Goal: Navigation & Orientation: Find specific page/section

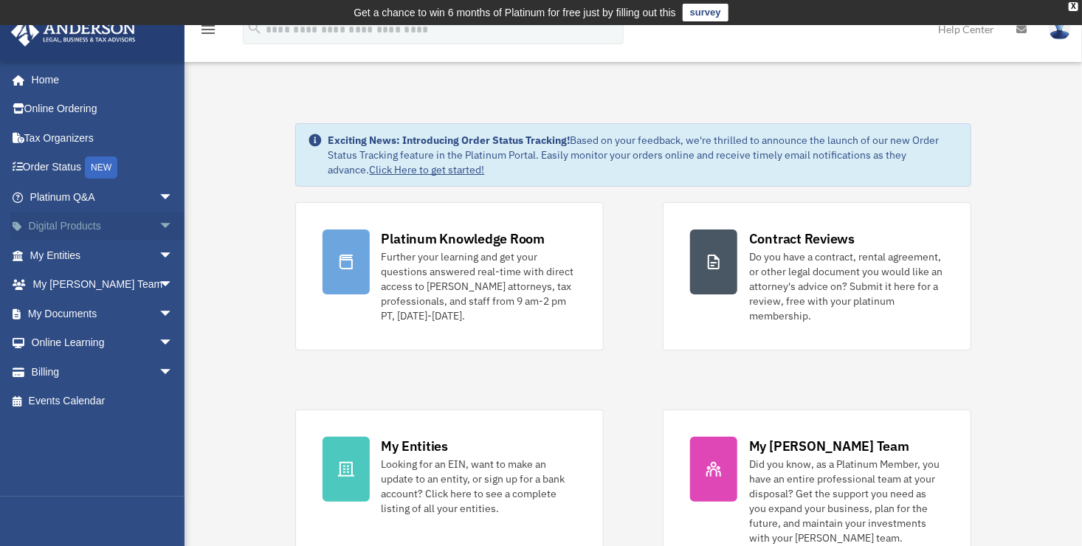
click at [58, 231] on link "Digital Products arrow_drop_down" at bounding box center [102, 227] width 185 height 30
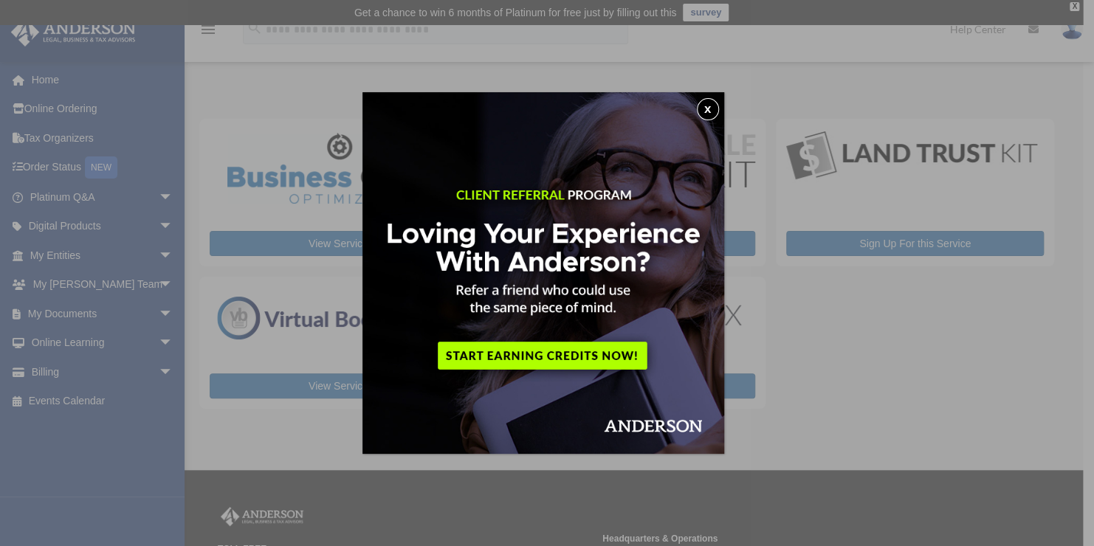
click at [710, 109] on button "x" at bounding box center [708, 109] width 22 height 22
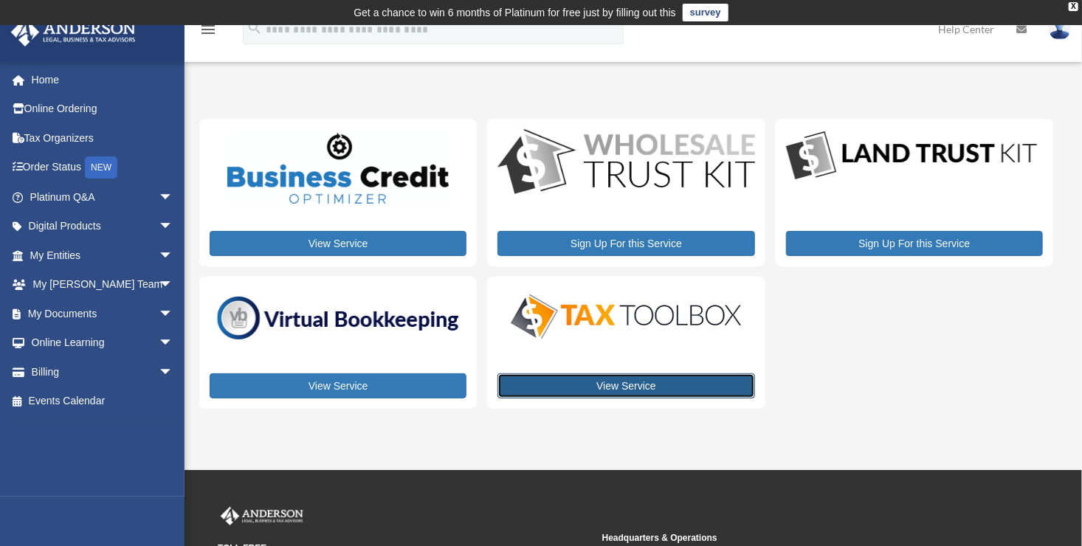
click at [651, 385] on link "View Service" at bounding box center [626, 386] width 257 height 25
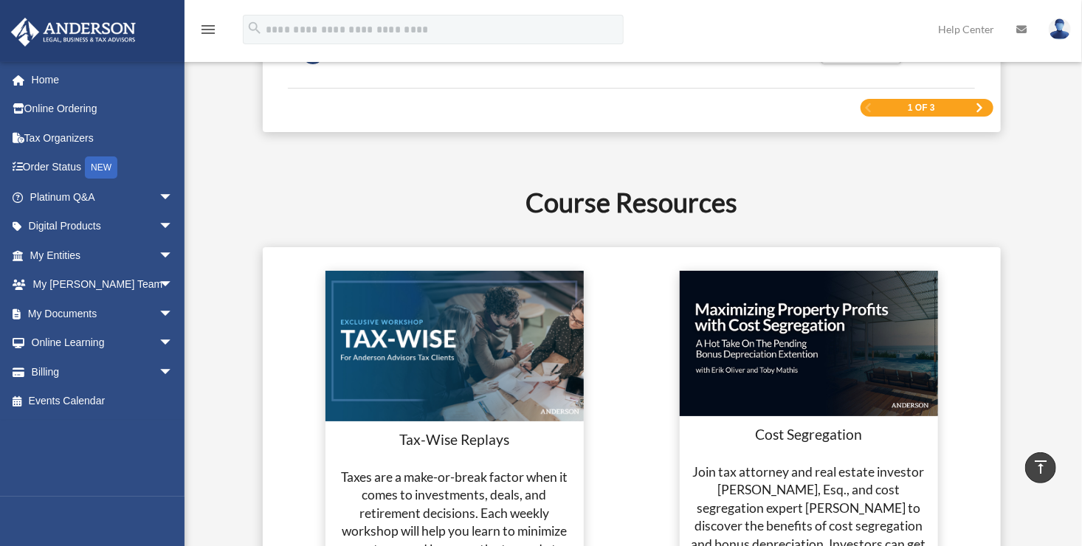
scroll to position [2933, 0]
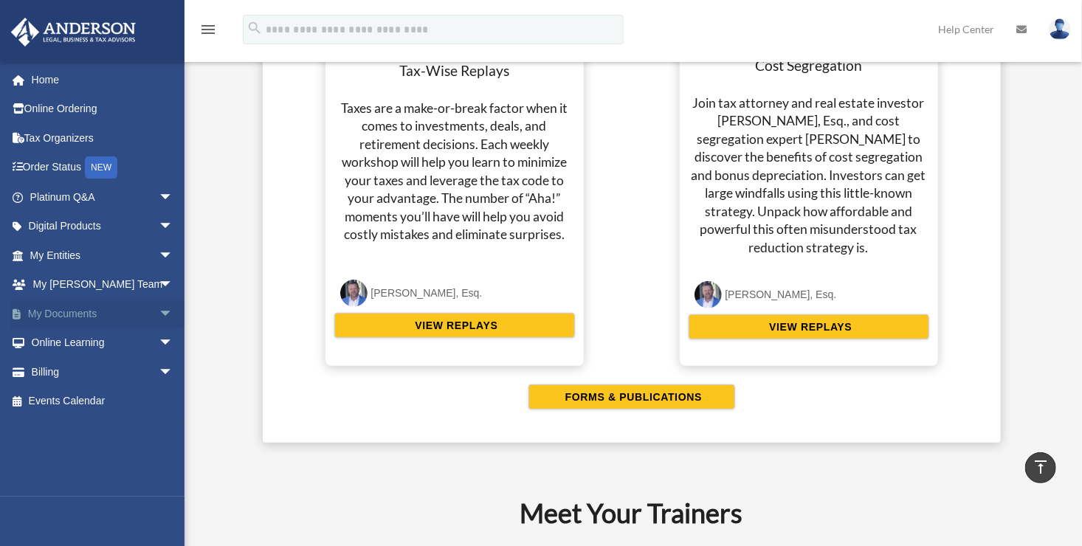
click at [46, 315] on link "My Documents arrow_drop_down" at bounding box center [102, 314] width 185 height 30
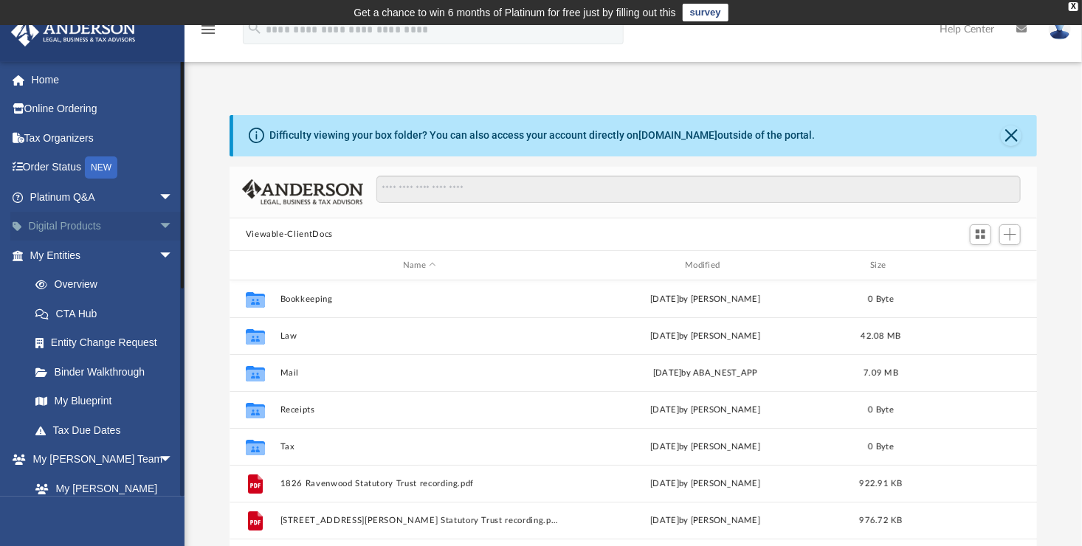
click at [159, 223] on span "arrow_drop_down" at bounding box center [174, 227] width 30 height 30
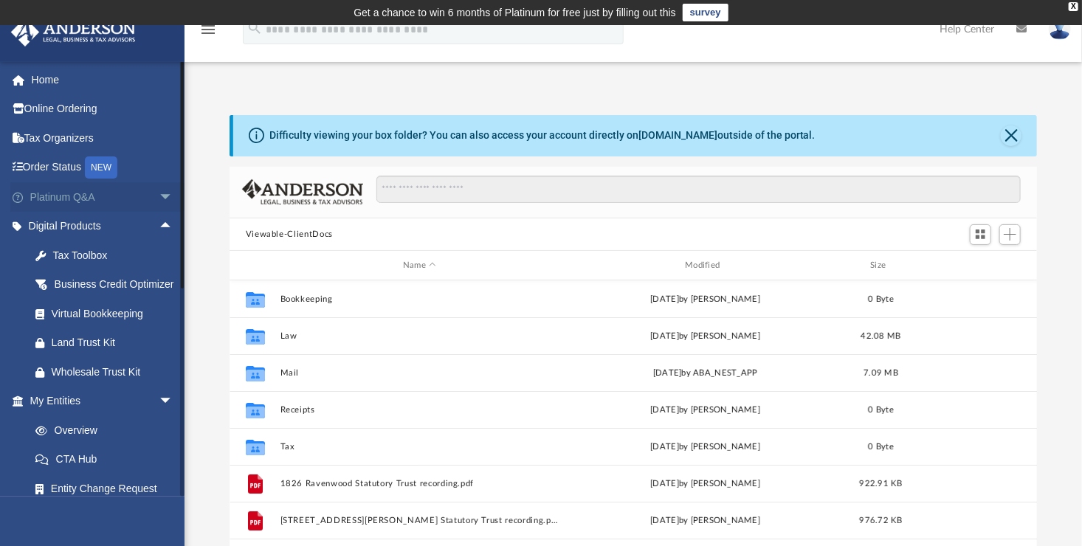
click at [66, 201] on link "Platinum Q&A arrow_drop_down" at bounding box center [102, 197] width 185 height 30
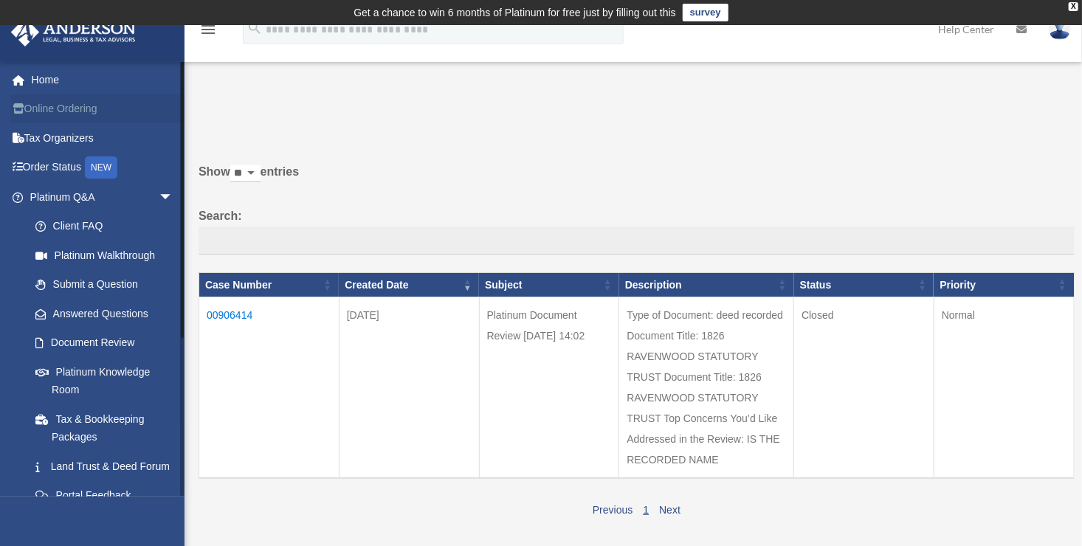
click at [50, 106] on link "Online Ordering" at bounding box center [102, 110] width 185 height 30
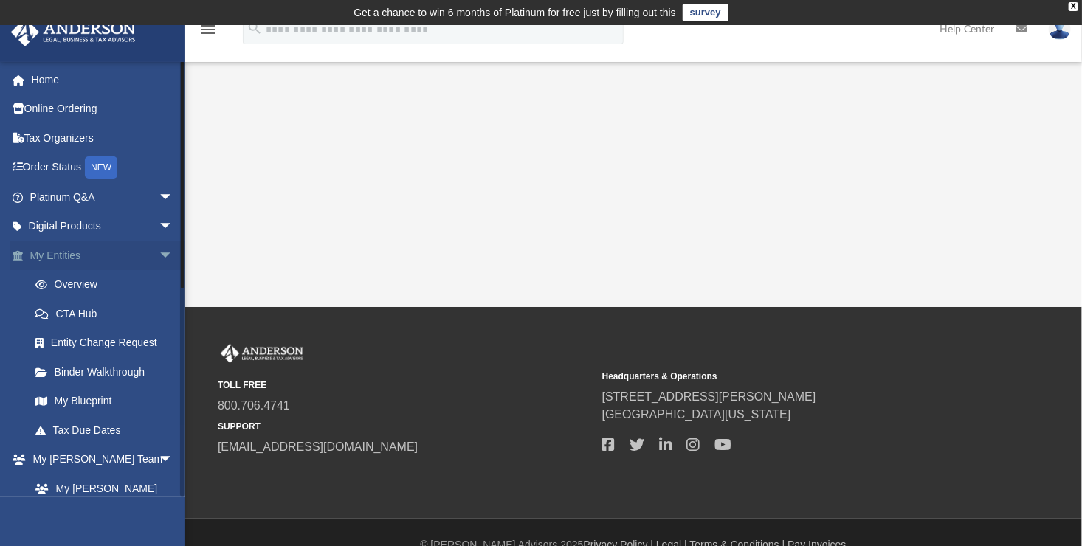
click at [159, 257] on span "arrow_drop_down" at bounding box center [174, 256] width 30 height 30
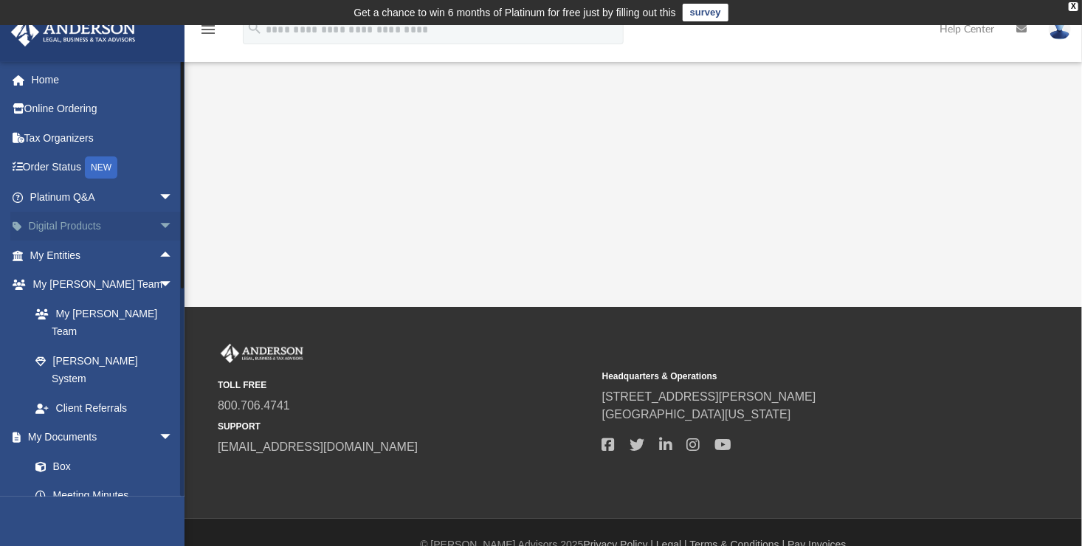
click at [159, 224] on span "arrow_drop_down" at bounding box center [174, 227] width 30 height 30
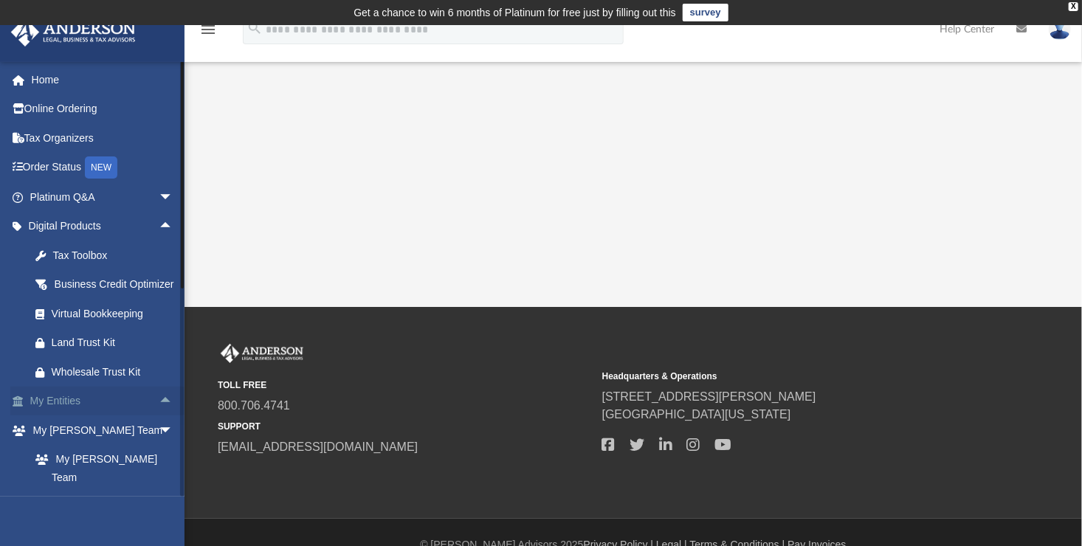
click at [66, 416] on link "My Entities arrow_drop_up" at bounding box center [102, 402] width 185 height 30
click at [74, 195] on link "Platinum Q&A arrow_drop_down" at bounding box center [102, 197] width 185 height 30
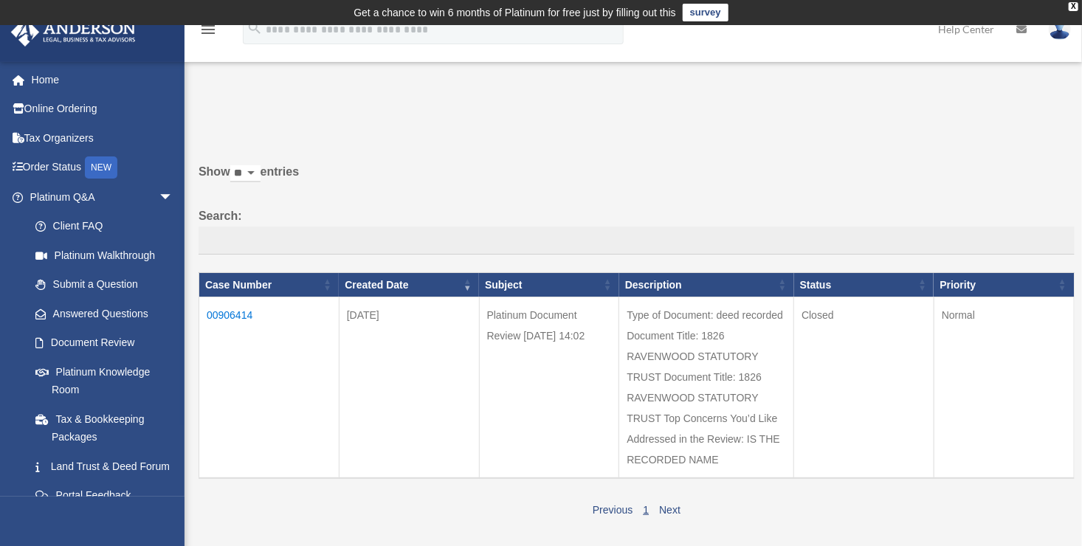
click at [207, 32] on icon "menu" at bounding box center [208, 30] width 18 height 18
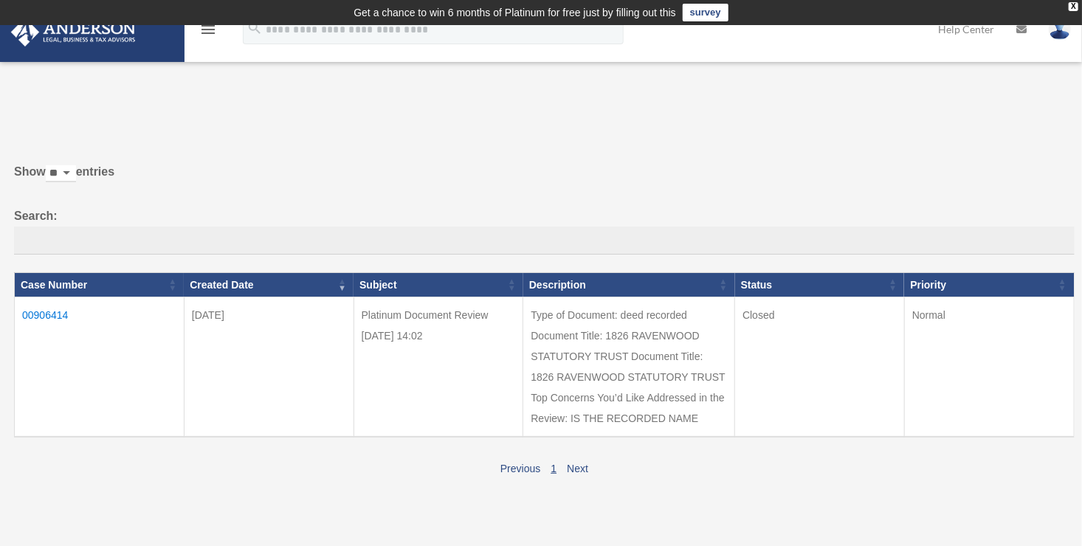
click at [207, 32] on icon "menu" at bounding box center [208, 30] width 18 height 18
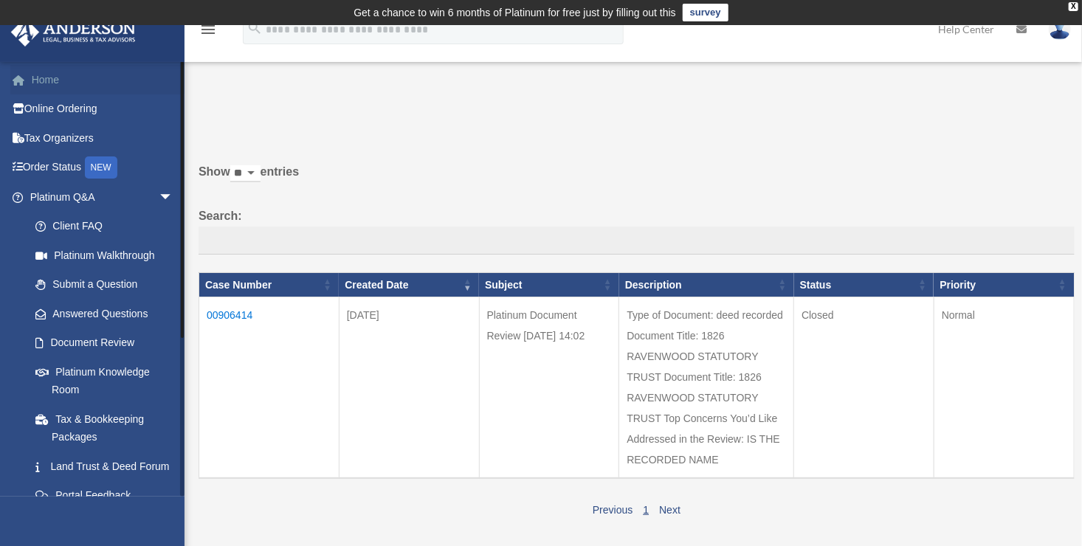
click at [42, 77] on link "Home" at bounding box center [102, 80] width 185 height 30
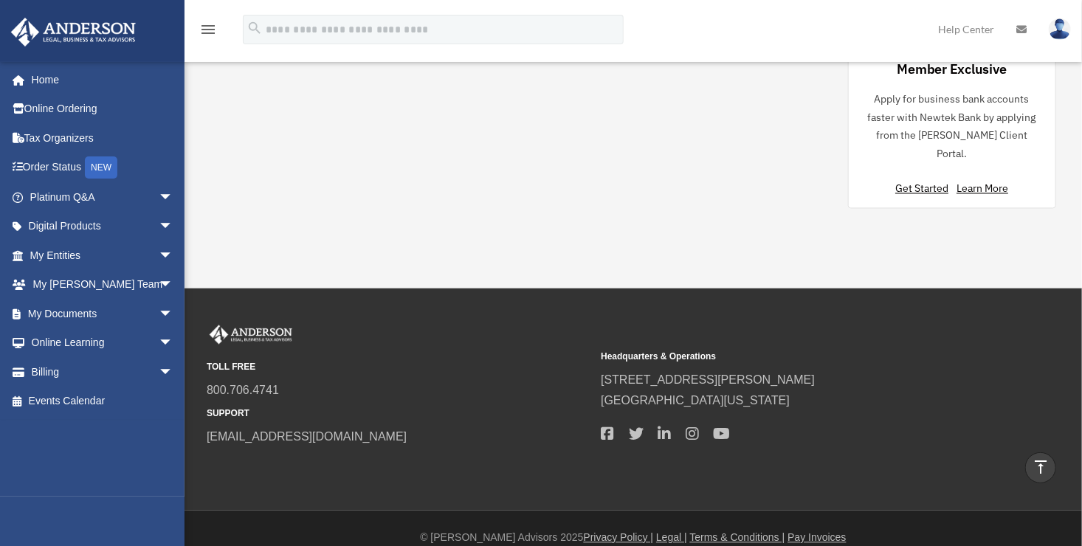
scroll to position [183, 0]
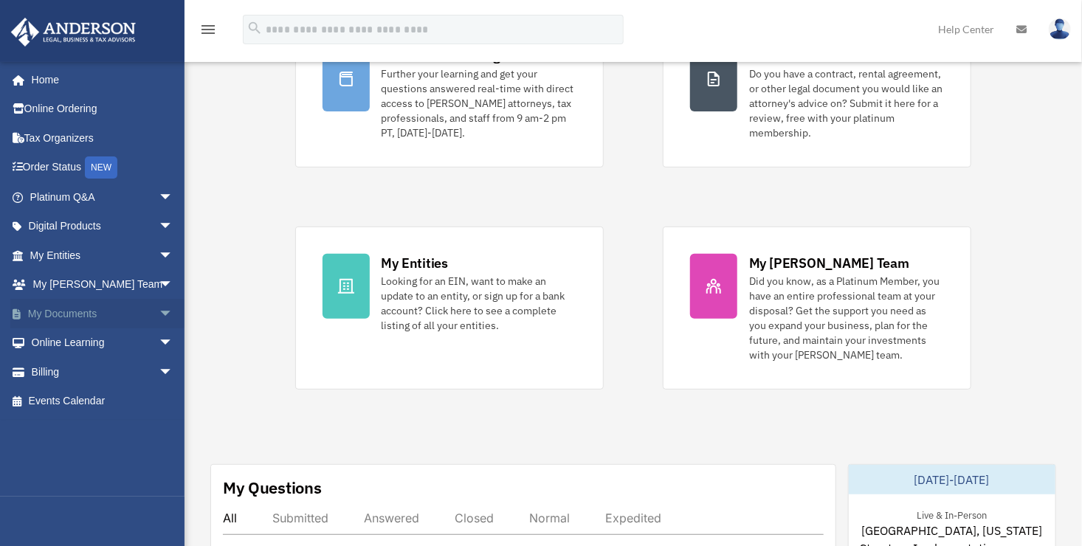
click at [63, 312] on link "My Documents arrow_drop_down" at bounding box center [102, 314] width 185 height 30
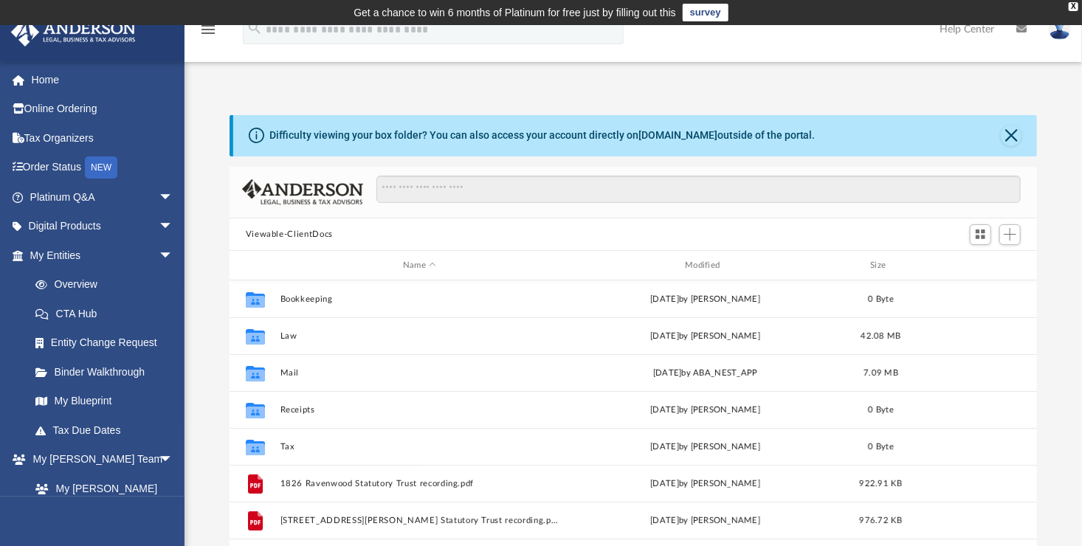
scroll to position [324, 797]
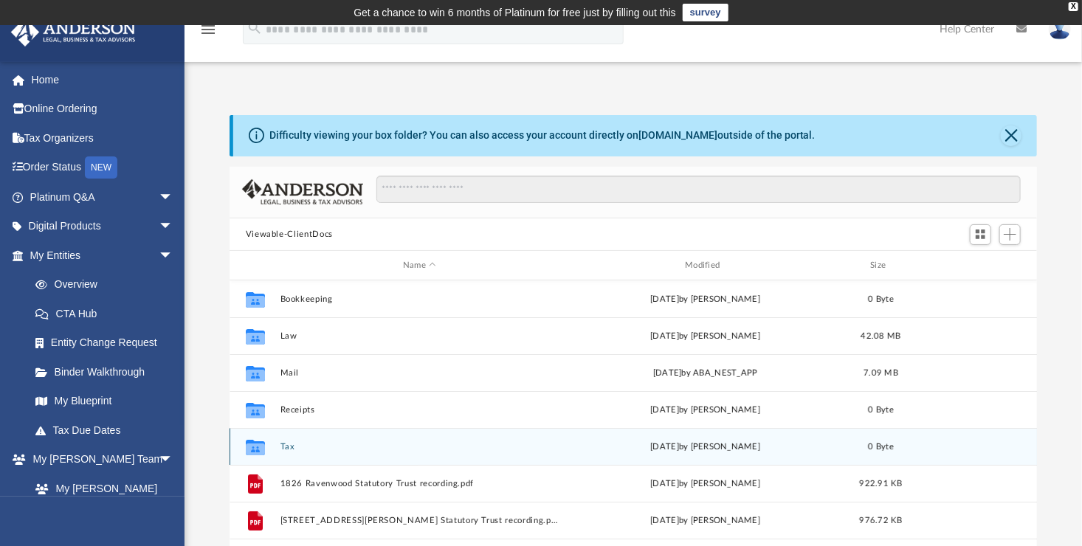
click at [264, 449] on icon "grid" at bounding box center [255, 450] width 19 height 12
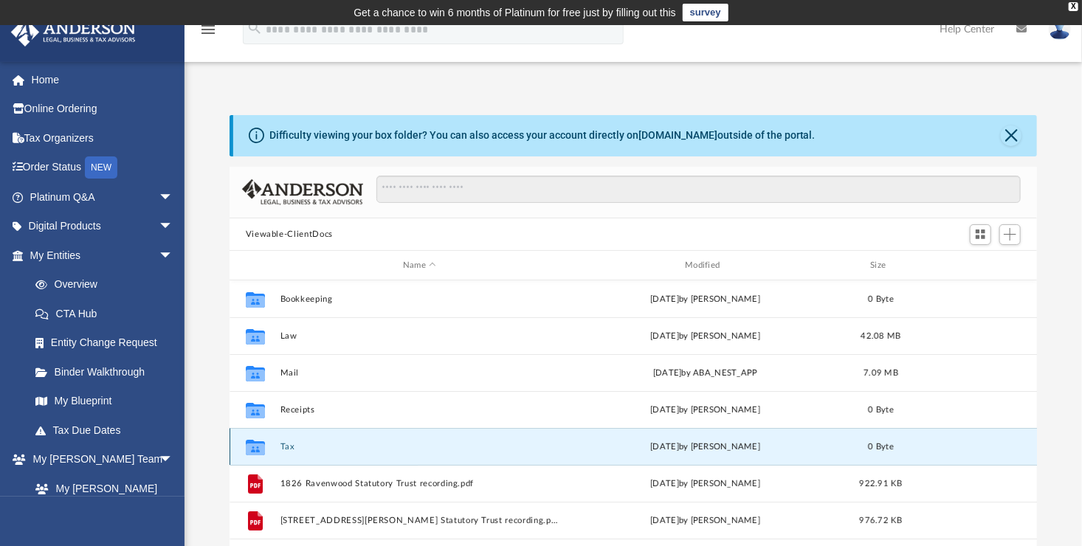
click at [264, 449] on icon "grid" at bounding box center [255, 450] width 19 height 12
drag, startPoint x: 264, startPoint y: 449, endPoint x: 289, endPoint y: 446, distance: 25.3
click at [289, 446] on button "Tax" at bounding box center [419, 447] width 279 height 10
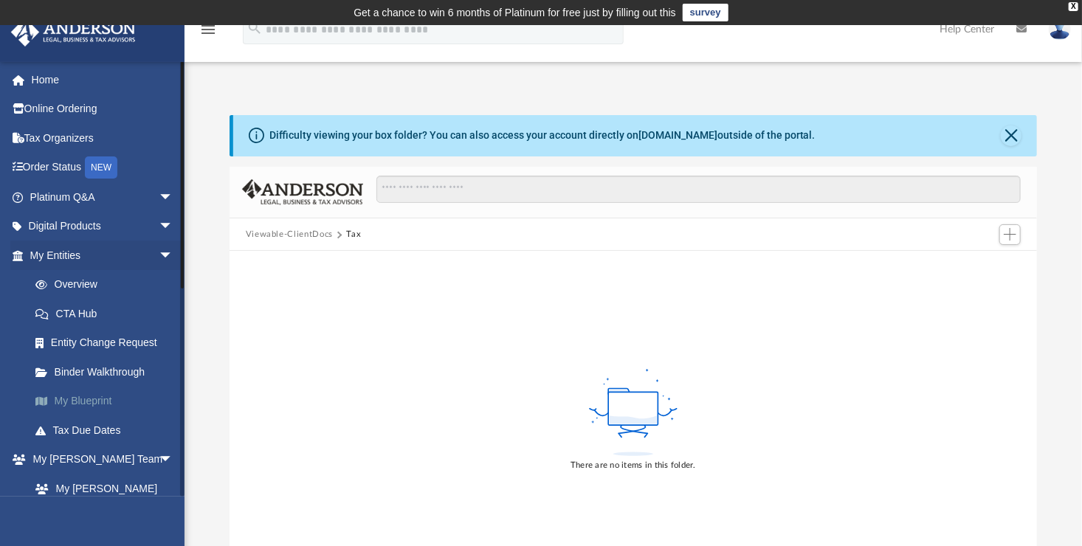
click at [93, 402] on link "My Blueprint" at bounding box center [108, 402] width 175 height 30
